Goal: Information Seeking & Learning: Understand process/instructions

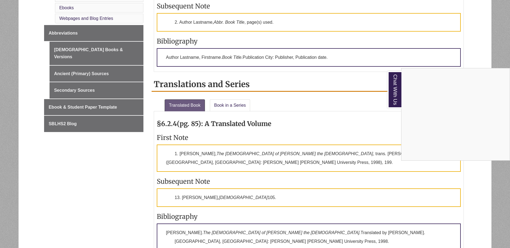
scroll to position [354, 0]
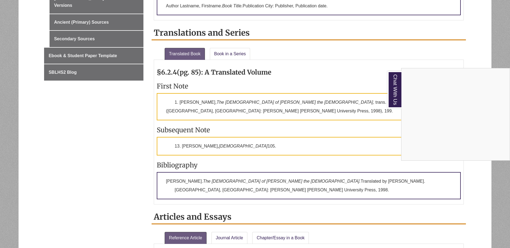
click at [134, 114] on div "Chat With Us" at bounding box center [255, 124] width 510 height 248
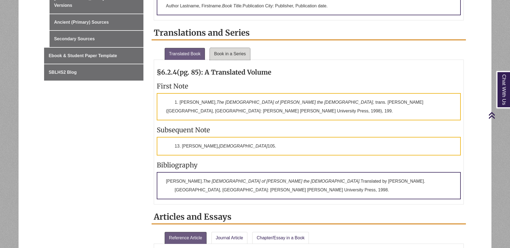
click at [240, 53] on link "Book in a Series" at bounding box center [230, 54] width 41 height 12
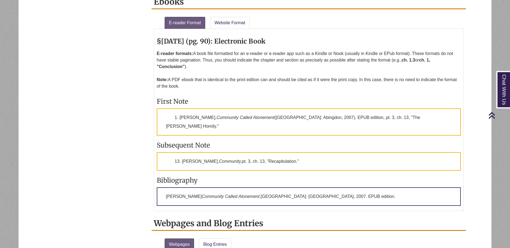
scroll to position [979, 0]
click at [219, 29] on div "§[DATE] (pg. 90): Electronic Book E-reader formats: A book file formatted for a…" at bounding box center [309, 120] width 310 height 182
click at [221, 17] on link "Website Format" at bounding box center [229, 23] width 39 height 12
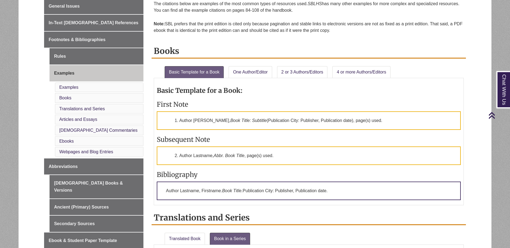
scroll to position [136, 0]
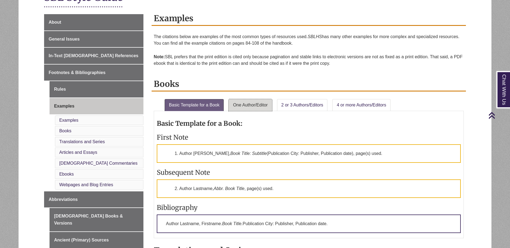
click at [256, 103] on link "One Author/Editor" at bounding box center [249, 105] width 43 height 12
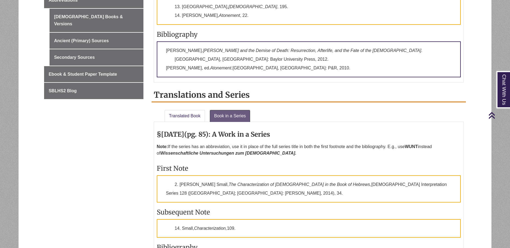
scroll to position [0, 0]
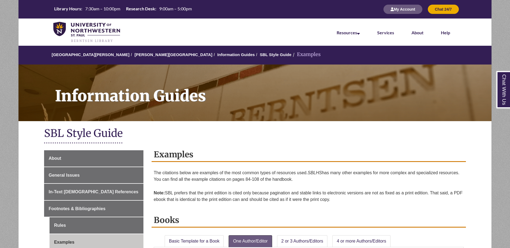
click at [291, 56] on li "Examples" at bounding box center [305, 55] width 29 height 8
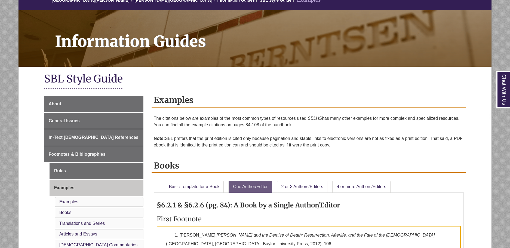
scroll to position [163, 0]
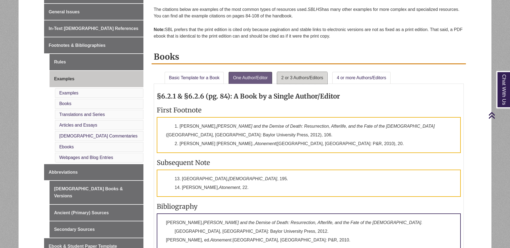
click at [296, 79] on link "2 or 3 Authors/Editors" at bounding box center [302, 78] width 51 height 12
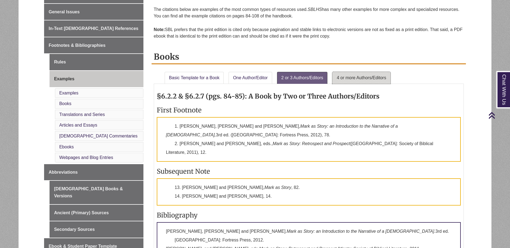
click at [357, 82] on link "4 or more Authors/Editors" at bounding box center [361, 78] width 58 height 12
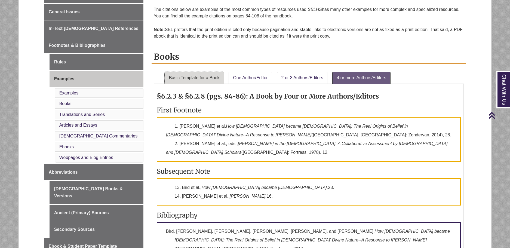
click at [203, 77] on link "Basic Template for a Book" at bounding box center [194, 78] width 59 height 12
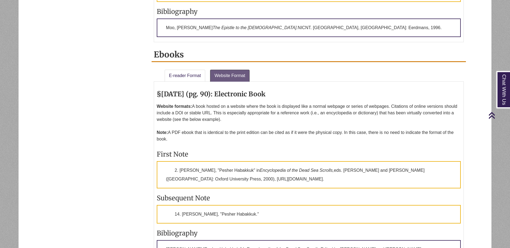
scroll to position [925, 0]
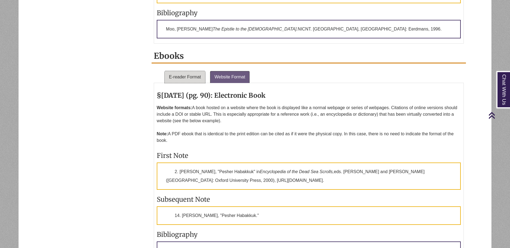
click at [187, 71] on link "E-reader Format" at bounding box center [185, 77] width 41 height 12
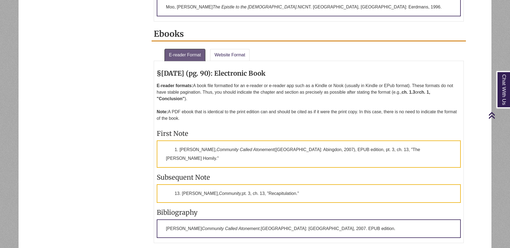
scroll to position [1006, 0]
